Goal: Check status: Check status

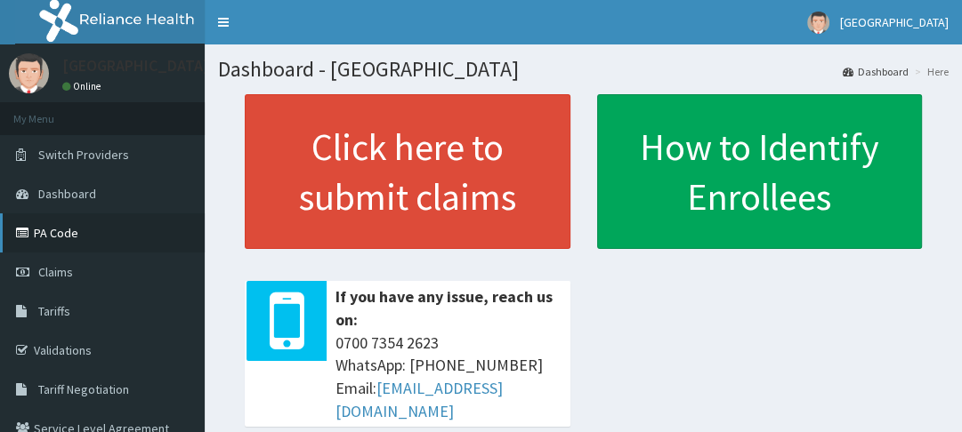
click at [64, 232] on link "PA Code" at bounding box center [102, 233] width 205 height 39
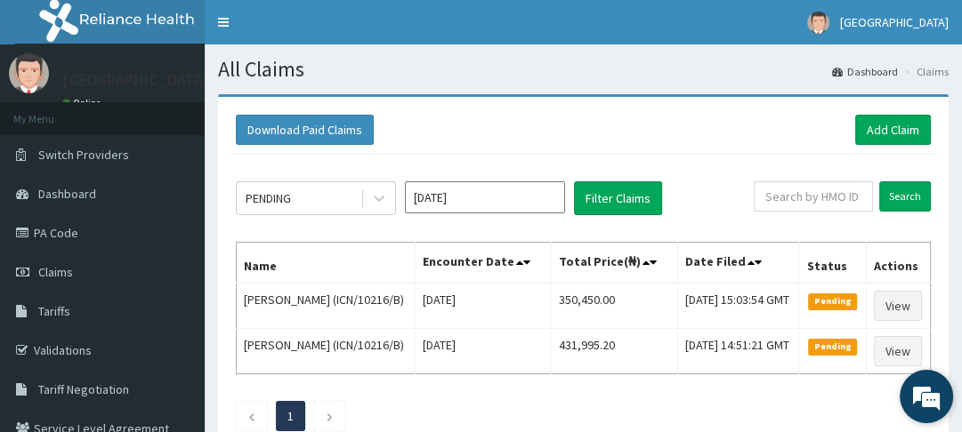
click at [908, 371] on div "We're Online! How may I help you today?" at bounding box center [926, 396] width 53 height 53
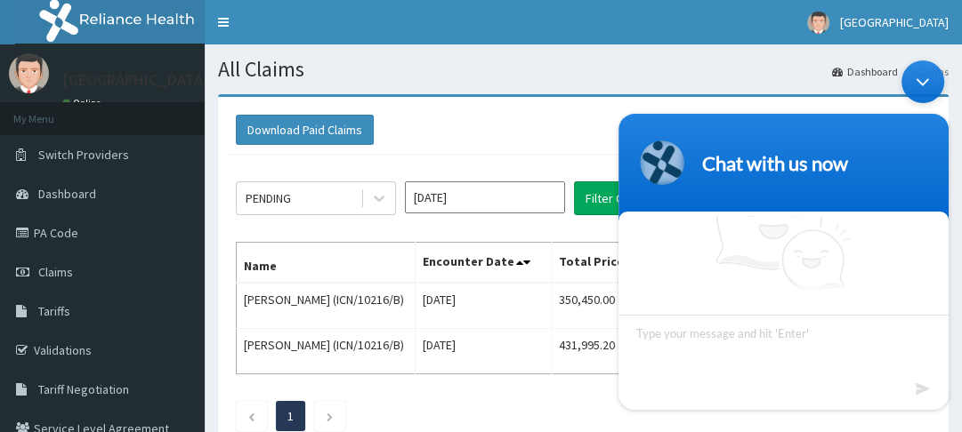
scroll to position [52, 0]
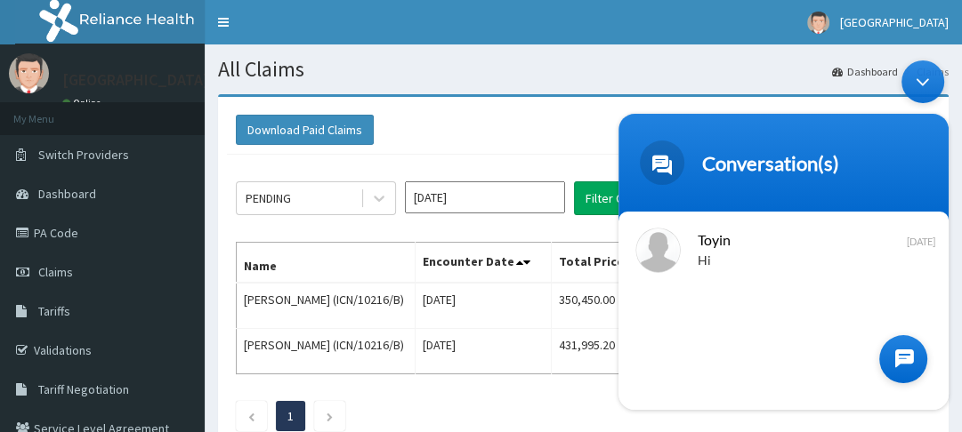
click at [573, 157] on div "PENDING Oct 2025 Filter Claims Search Name Encounter Date Total Price(₦) Date F…" at bounding box center [583, 302] width 713 height 295
click at [627, 122] on header "Conversation(s)" at bounding box center [783, 166] width 330 height 107
click at [578, 103] on div "Download Paid Claims Add Claim × Note you can only download claims within a max…" at bounding box center [583, 277] width 731 height 361
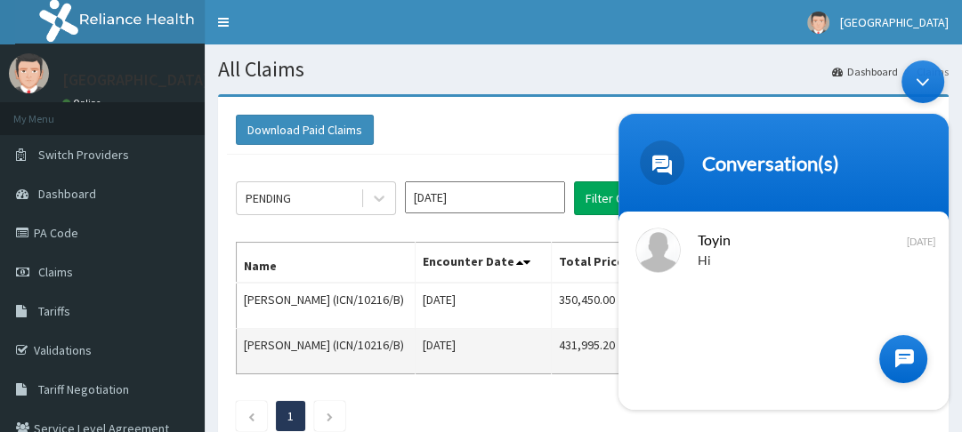
click at [585, 363] on td "431,995.20" at bounding box center [614, 351] width 126 height 45
click at [528, 375] on td "Sat Oct 04 2025" at bounding box center [483, 351] width 136 height 45
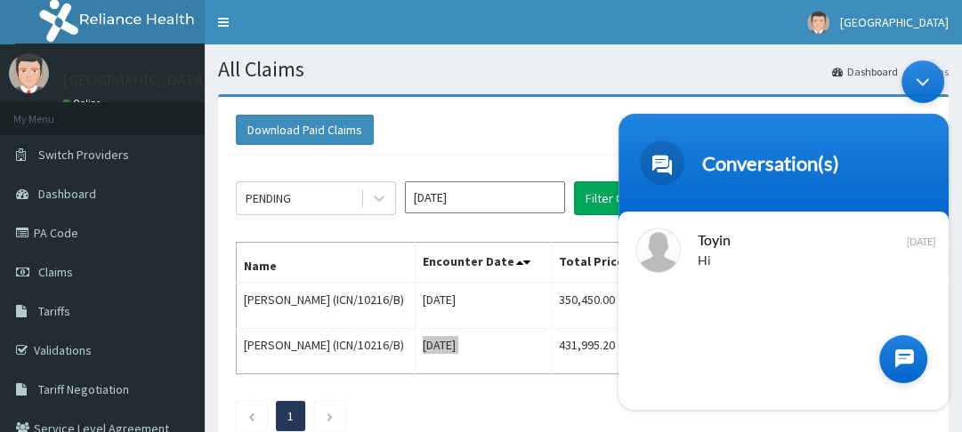
click at [611, 95] on body "Conversation(s) We're online! Toyin Hi Yesterday Conversation(s)" at bounding box center [784, 235] width 348 height 368
click at [932, 76] on div "Minimize live chat window" at bounding box center [922, 81] width 43 height 43
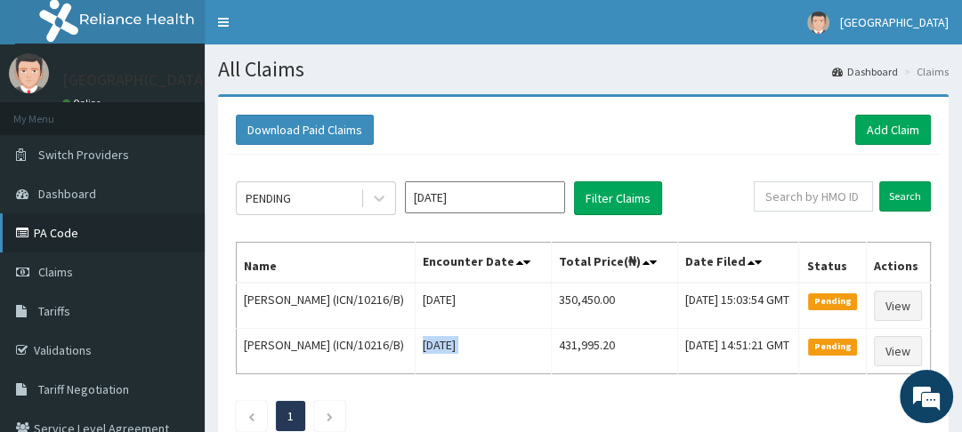
click at [102, 235] on link "PA Code" at bounding box center [102, 233] width 205 height 39
click at [51, 222] on link "PA Code" at bounding box center [102, 233] width 205 height 39
click at [103, 231] on link "PA Code" at bounding box center [102, 233] width 205 height 39
